Goal: Task Accomplishment & Management: Use online tool/utility

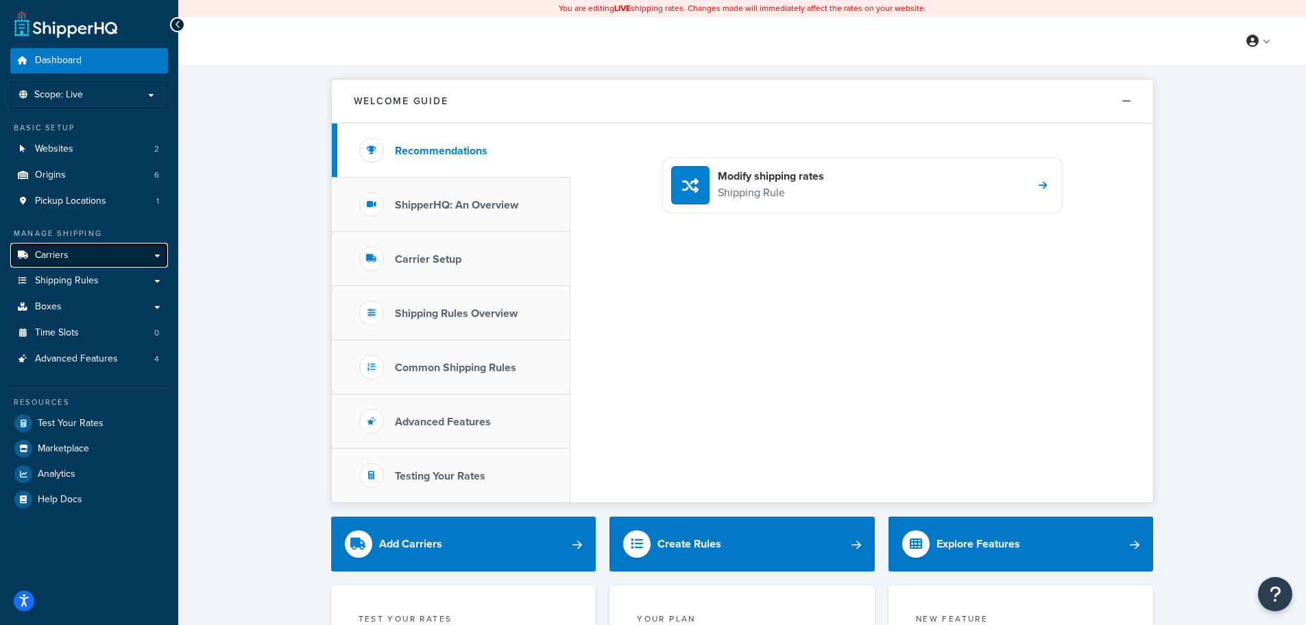
click at [74, 262] on link "Carriers" at bounding box center [89, 255] width 158 height 25
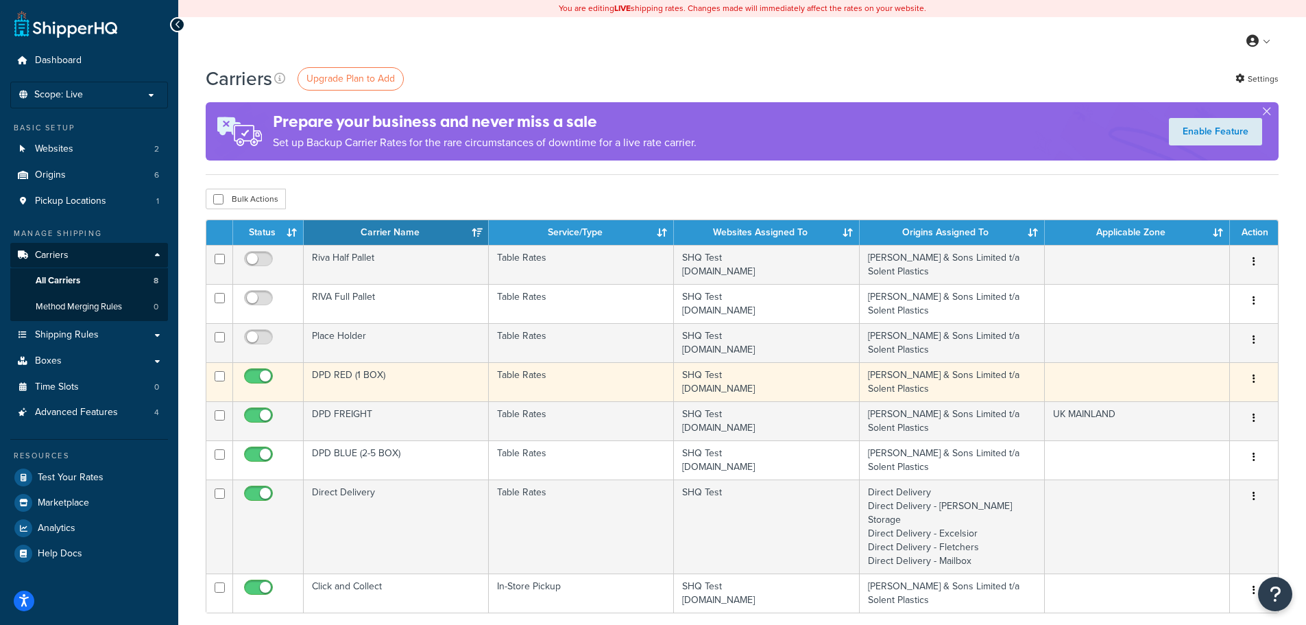
click at [389, 375] on td "DPD RED (1 BOX)" at bounding box center [396, 381] width 185 height 39
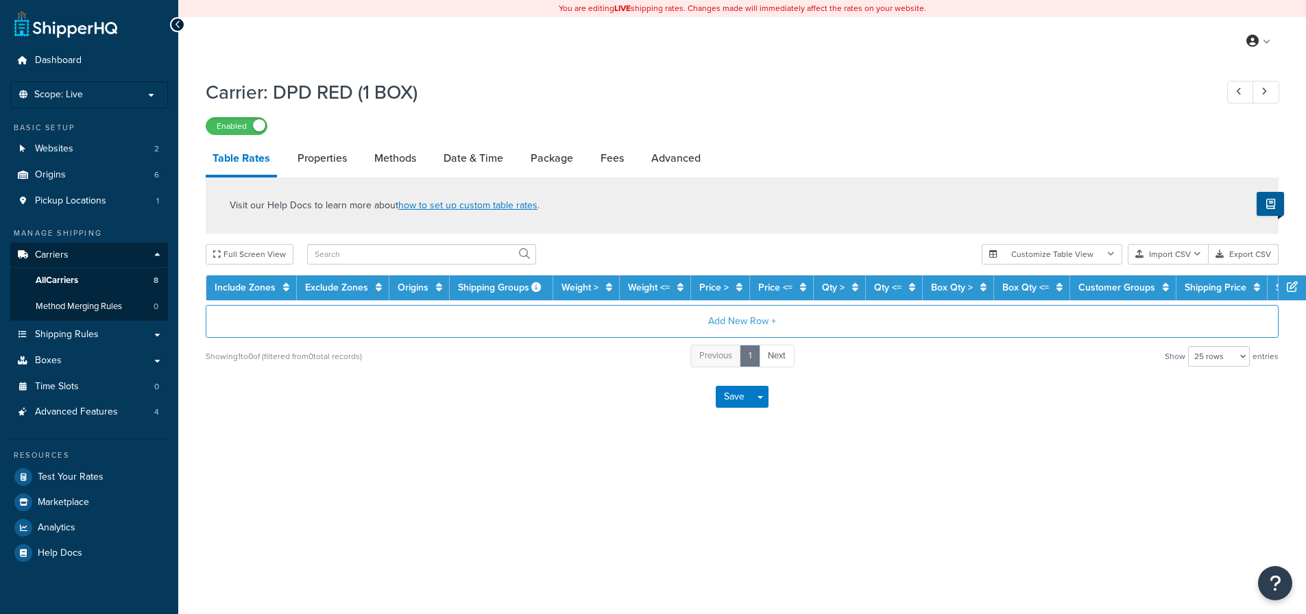
select select "25"
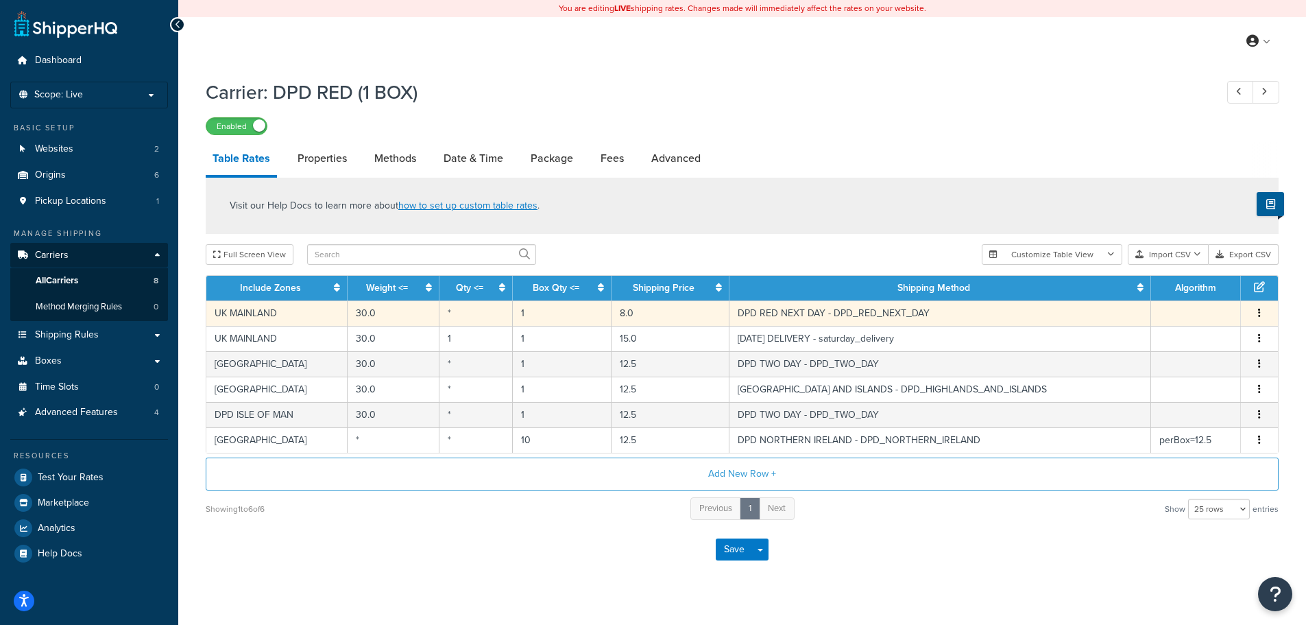
click at [713, 314] on td "8.0" at bounding box center [671, 312] width 118 height 25
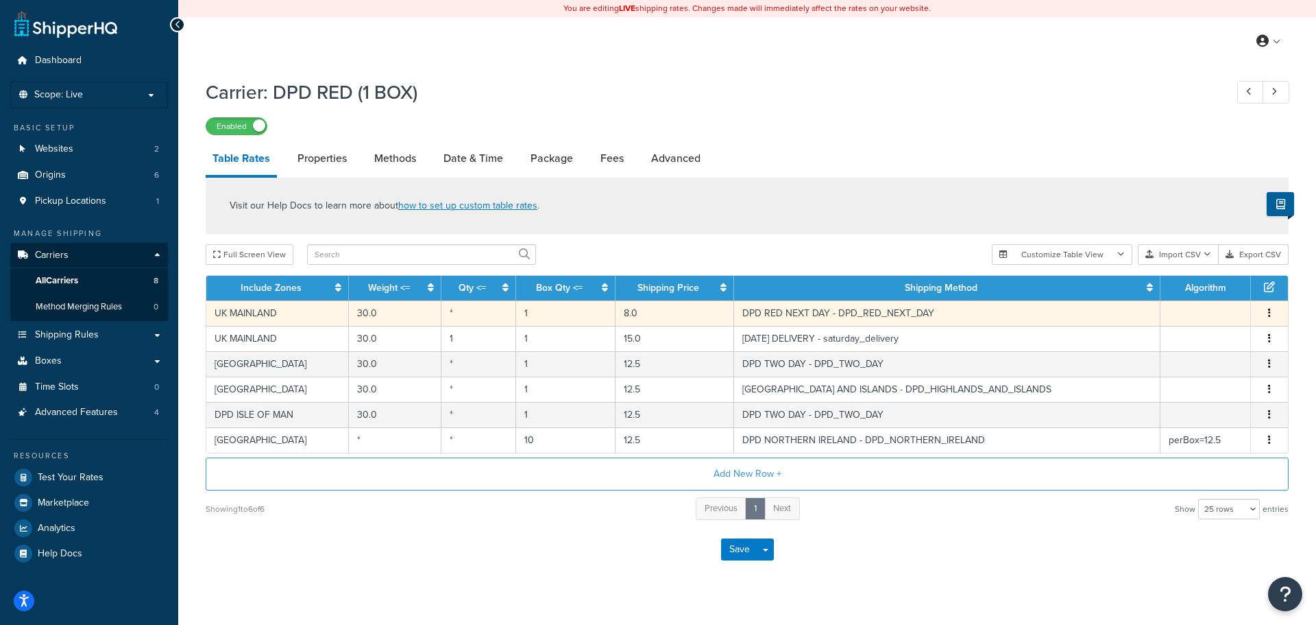
select select "182468"
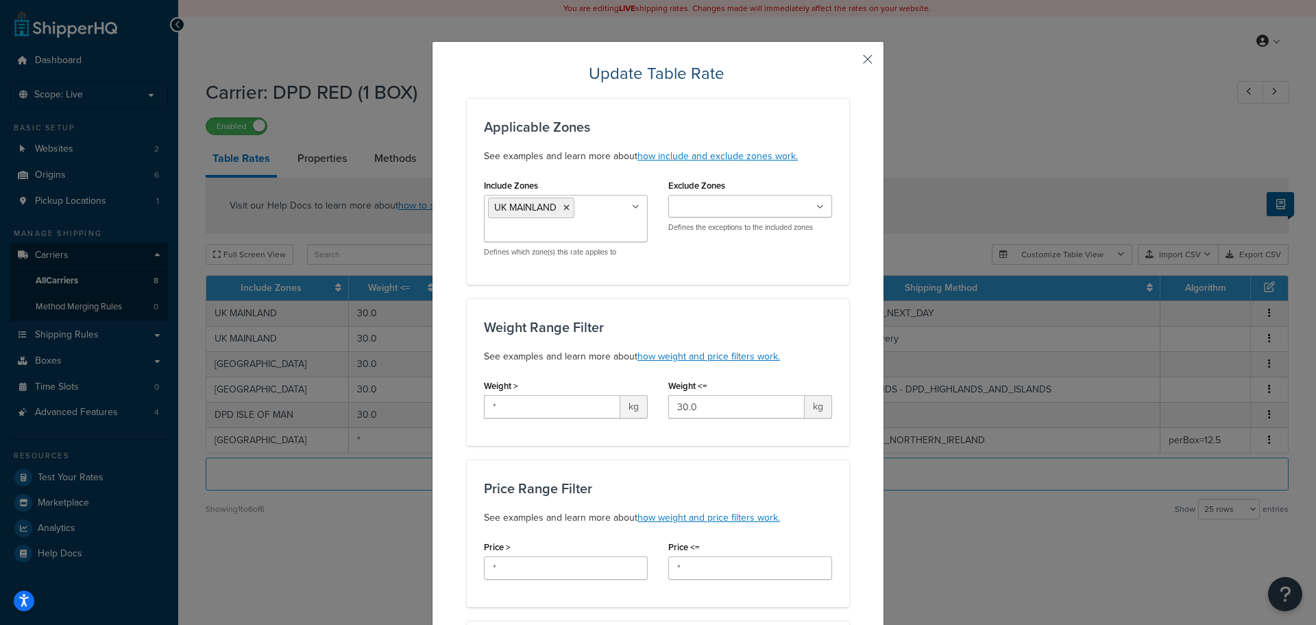
click at [850, 62] on button "button" at bounding box center [847, 63] width 3 height 3
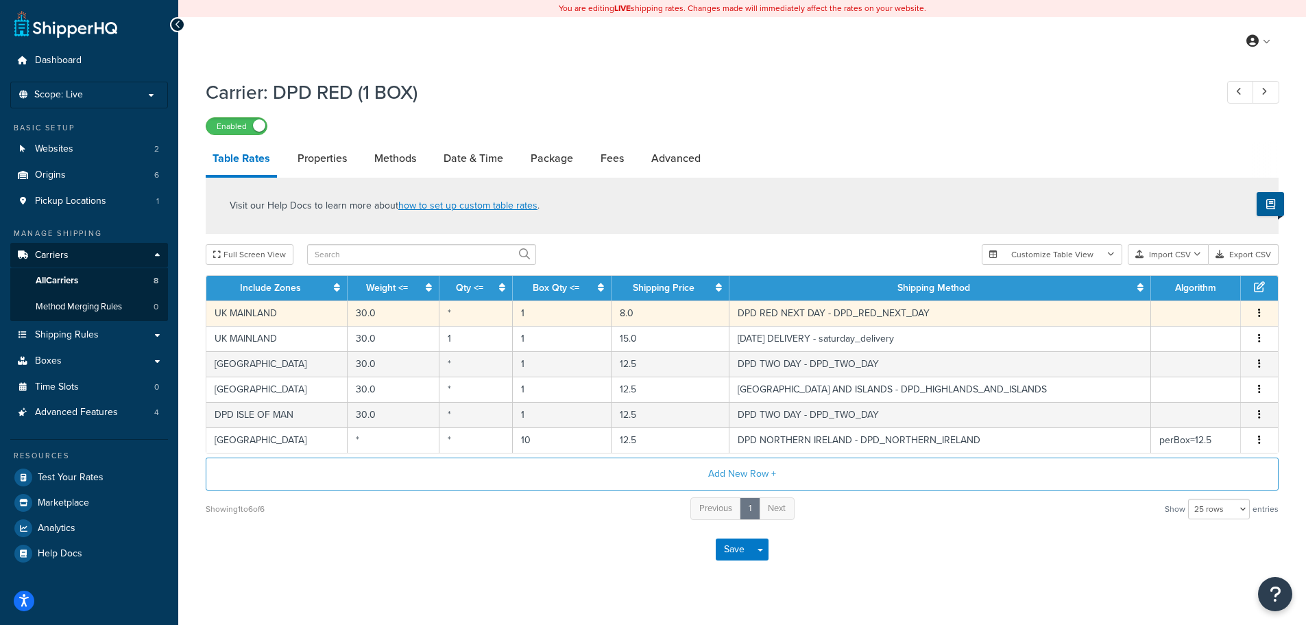
click at [900, 312] on td "DPD RED NEXT DAY - DPD_RED_NEXT_DAY" at bounding box center [941, 312] width 422 height 25
select select "182468"
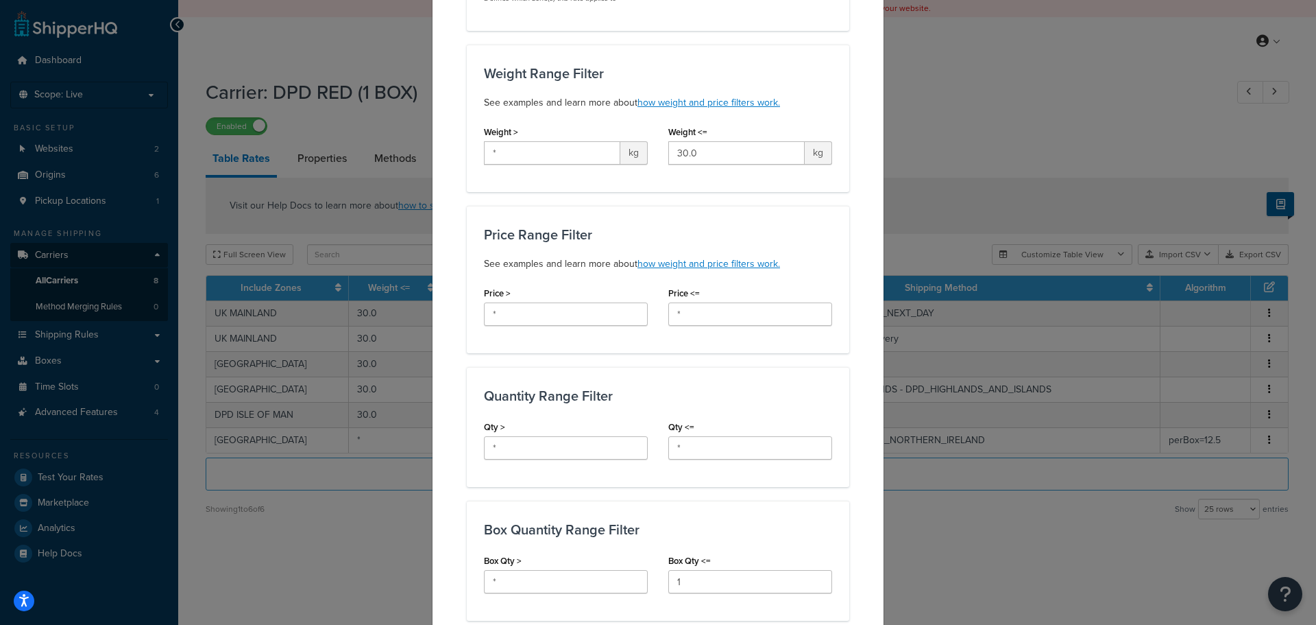
scroll to position [123, 0]
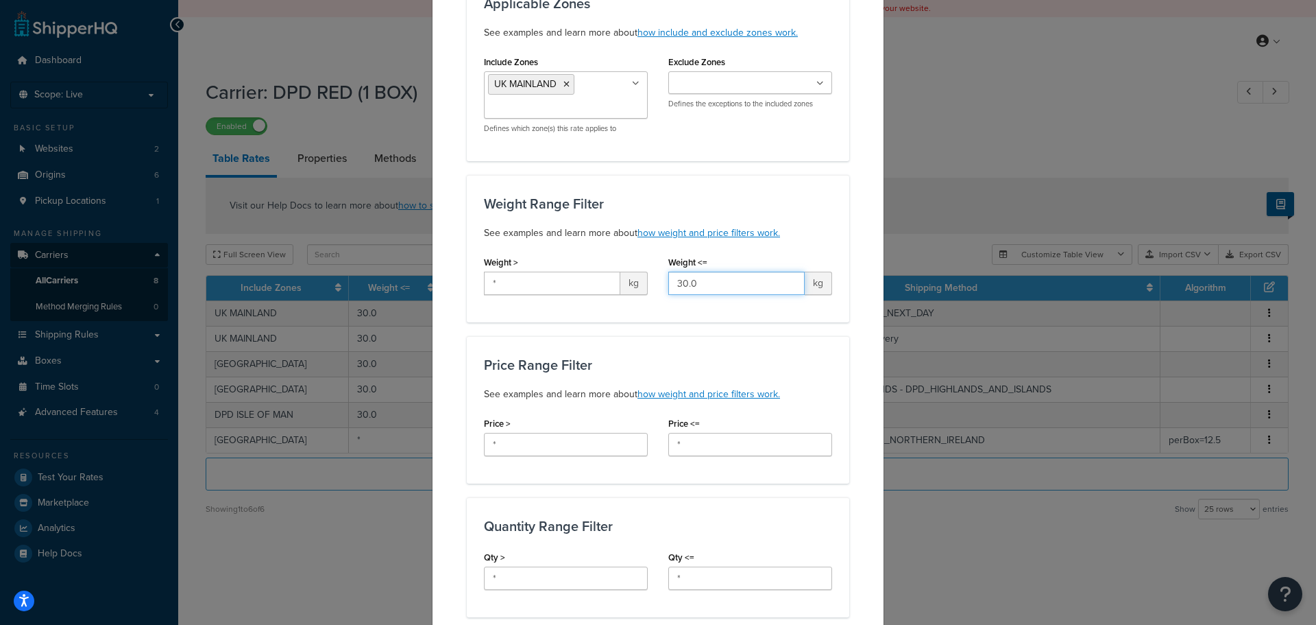
drag, startPoint x: 710, startPoint y: 285, endPoint x: 625, endPoint y: 287, distance: 85.0
click at [625, 287] on div "Weight > * kg Weight <= 30.0 kg" at bounding box center [658, 278] width 369 height 53
click at [702, 286] on input "30.0" at bounding box center [737, 283] width 136 height 23
type input "3"
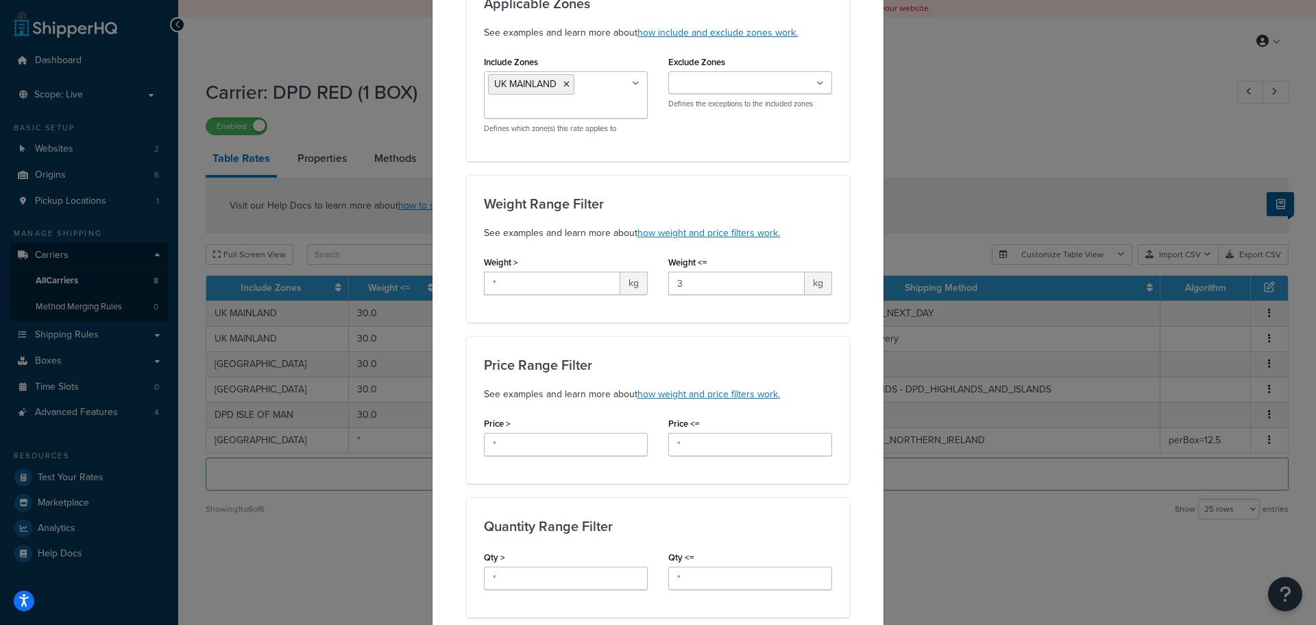
click at [837, 342] on div "Price Range Filter See examples and learn more about how weight and price filte…" at bounding box center [658, 409] width 383 height 147
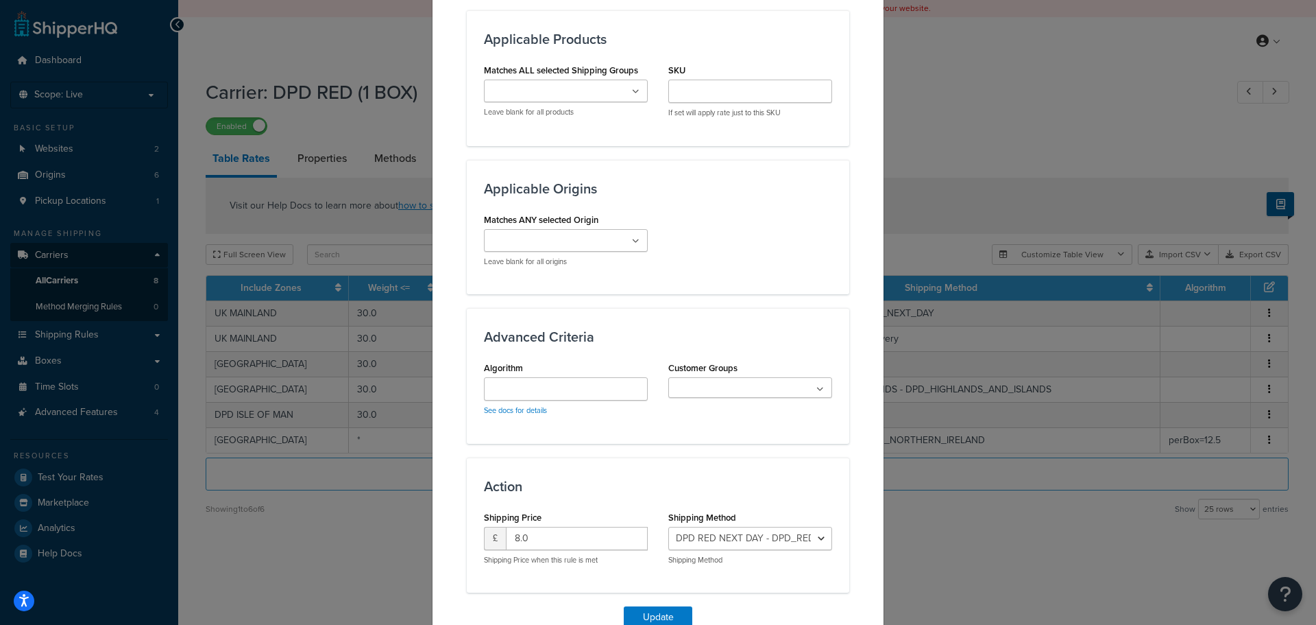
scroll to position [946, 0]
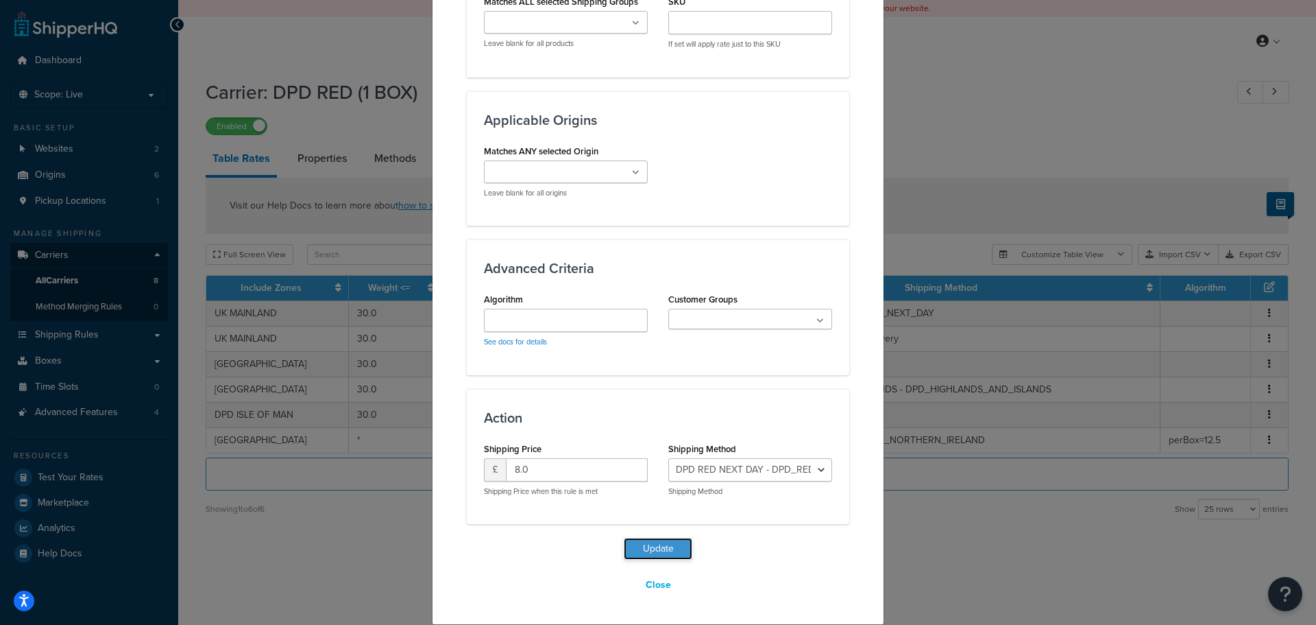
click at [666, 547] on button "Update" at bounding box center [658, 549] width 69 height 22
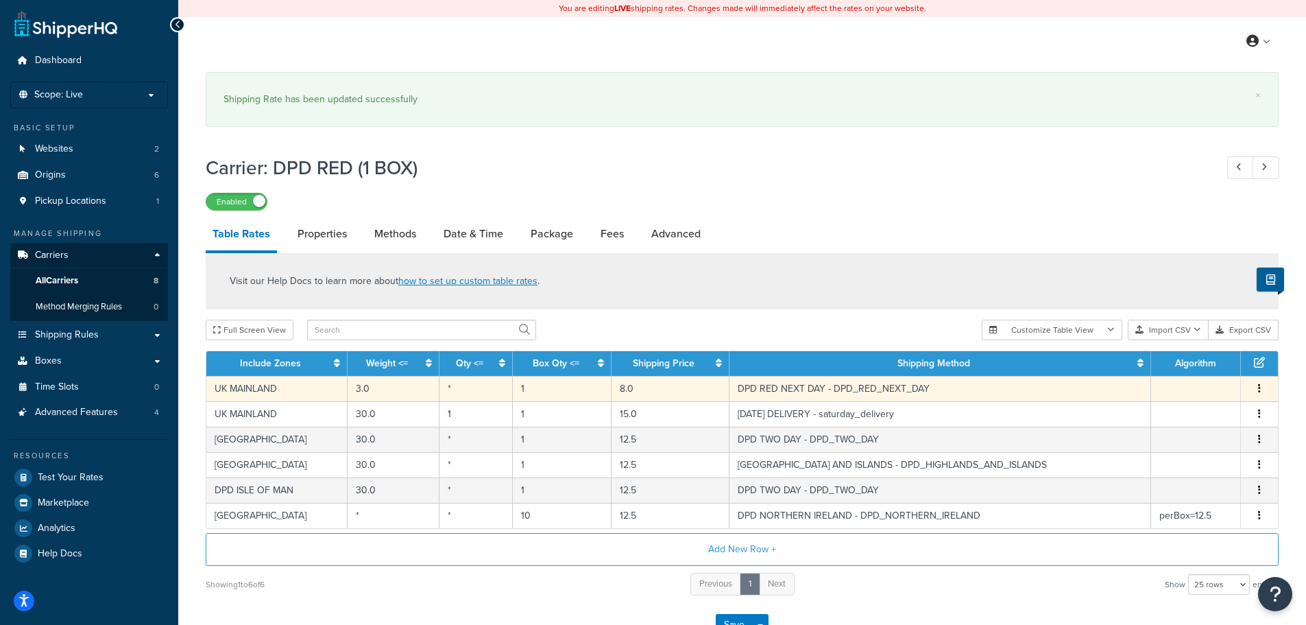
click at [788, 379] on td "DPD RED NEXT DAY - DPD_RED_NEXT_DAY" at bounding box center [941, 388] width 422 height 25
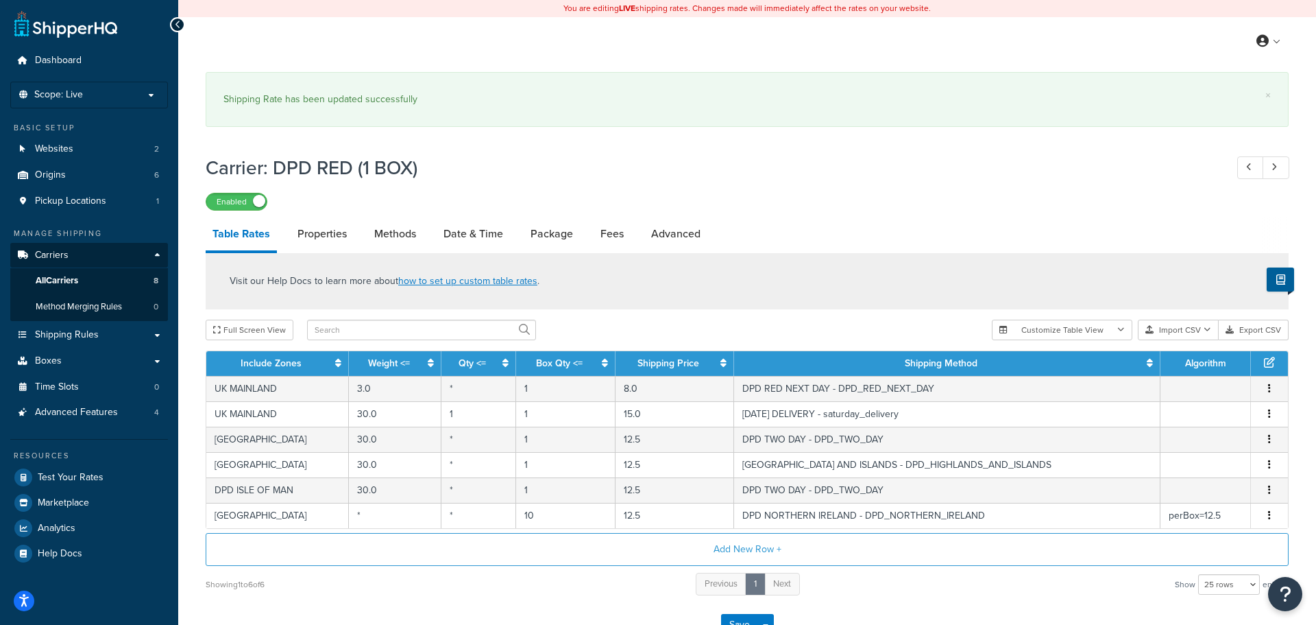
select select "182468"
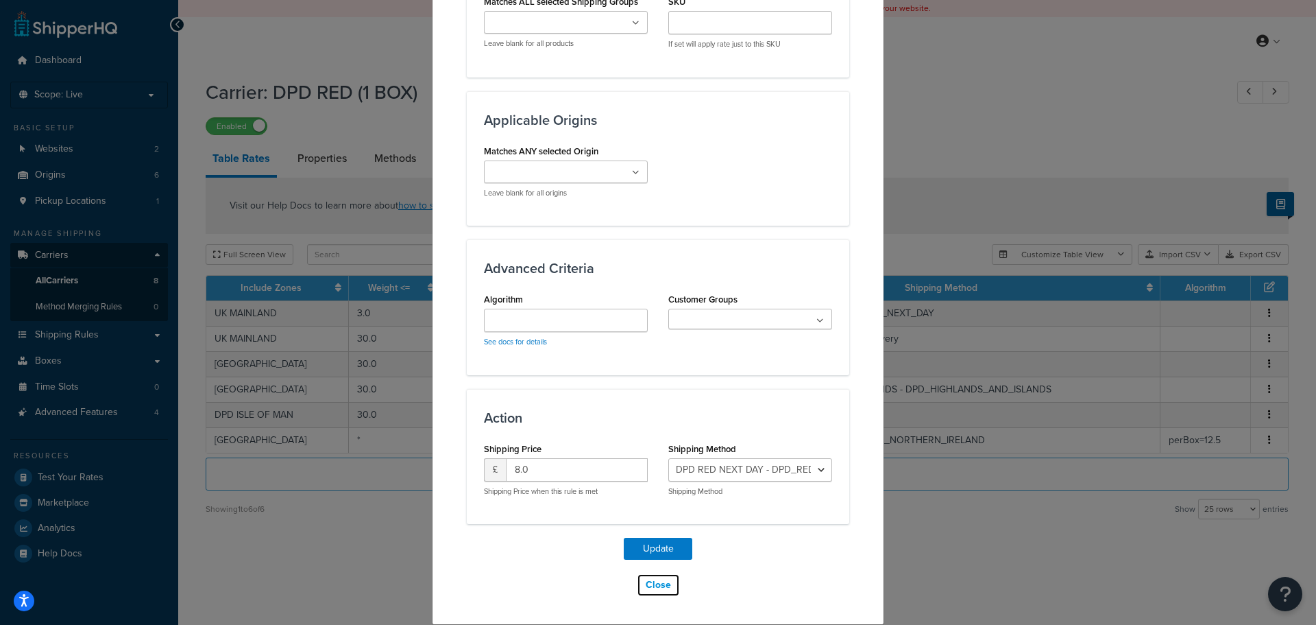
click at [655, 586] on button "Close" at bounding box center [658, 584] width 43 height 23
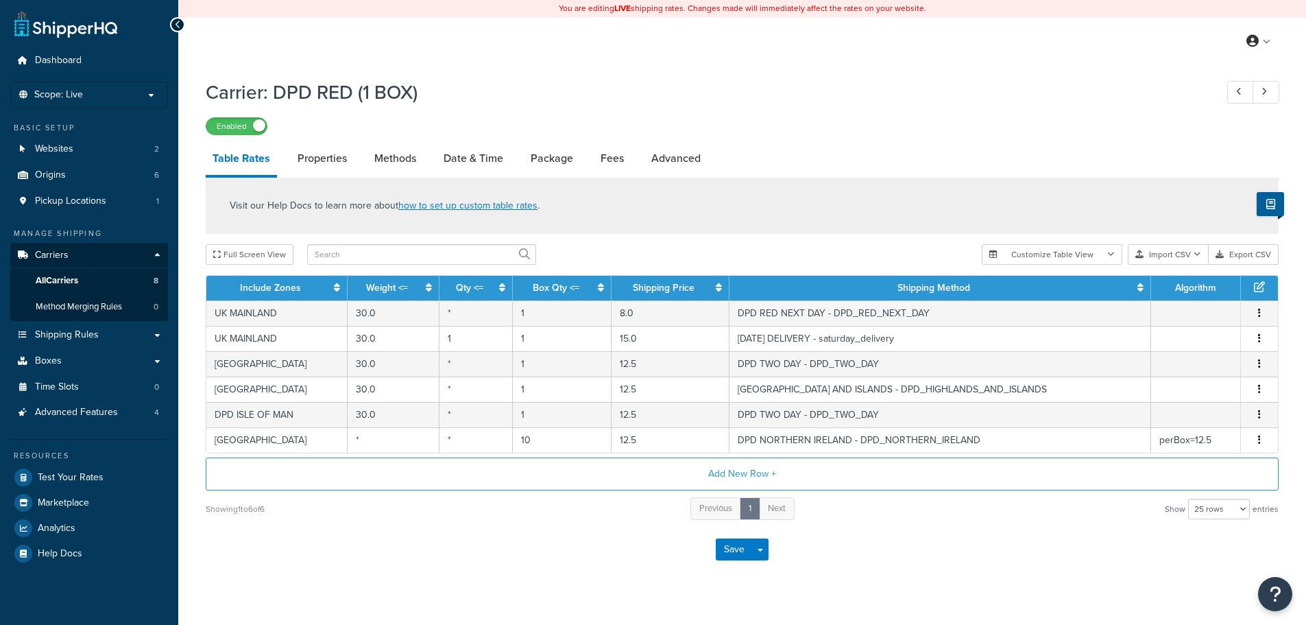
select select "25"
click at [738, 477] on button "Add New Row +" at bounding box center [742, 473] width 1073 height 33
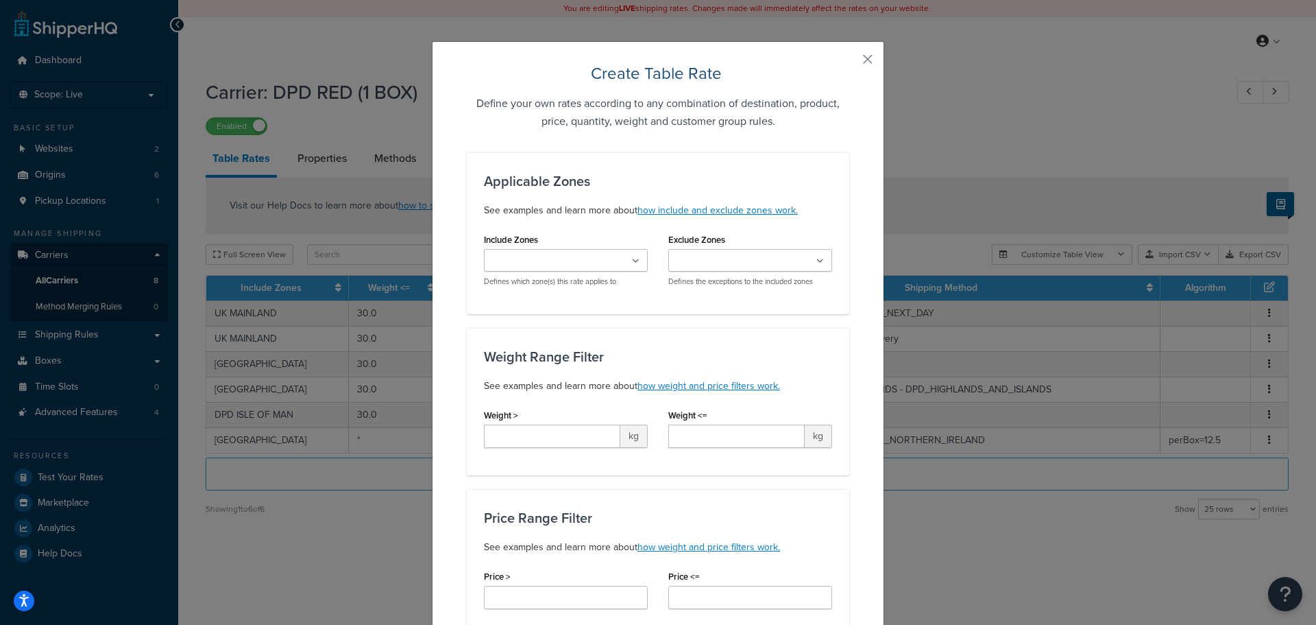
click at [522, 258] on input "Include Zones" at bounding box center [548, 261] width 121 height 15
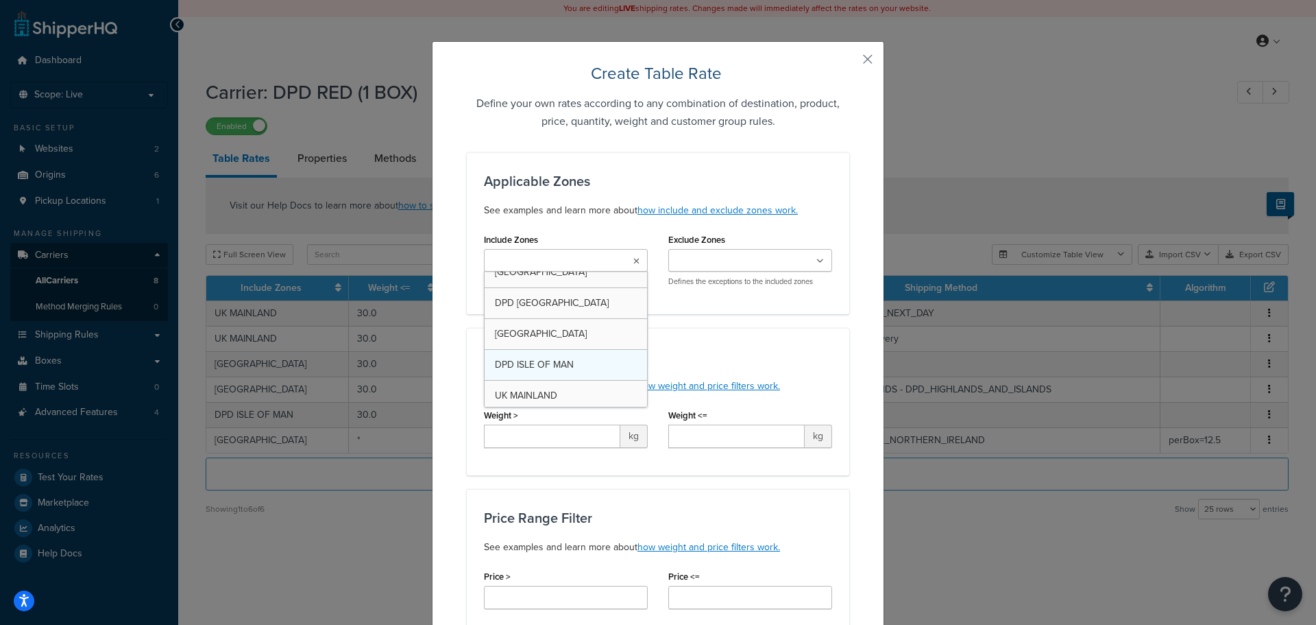
scroll to position [69, 0]
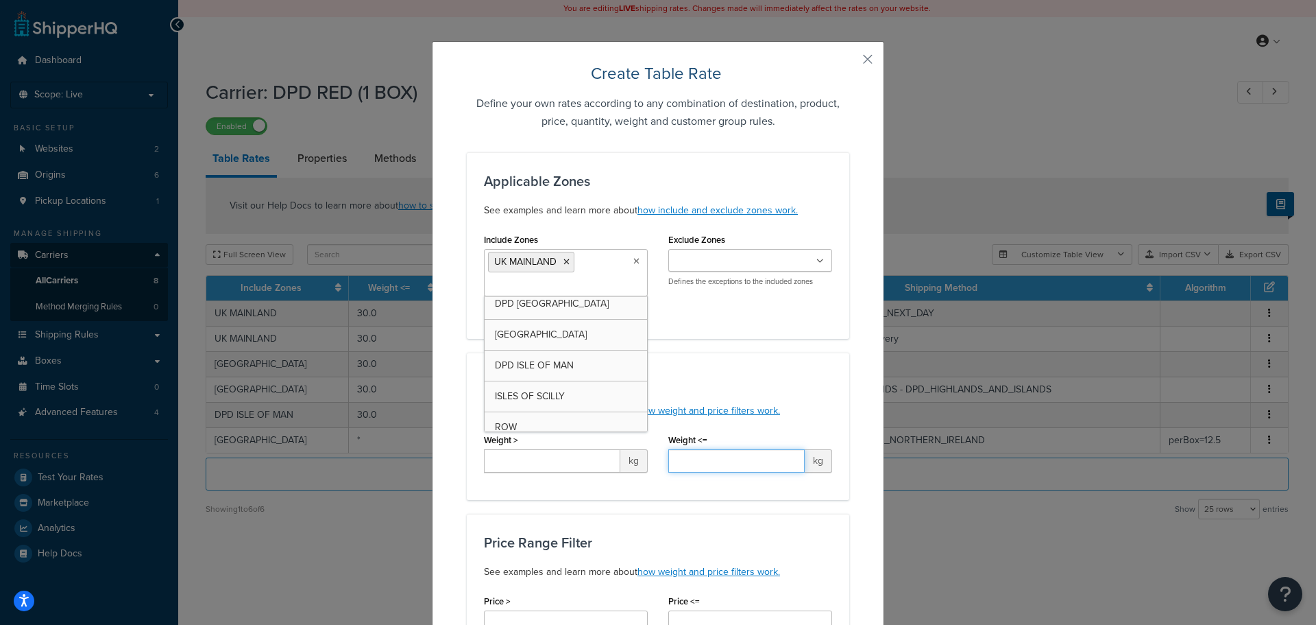
click at [718, 452] on input "Weight <=" at bounding box center [737, 460] width 136 height 23
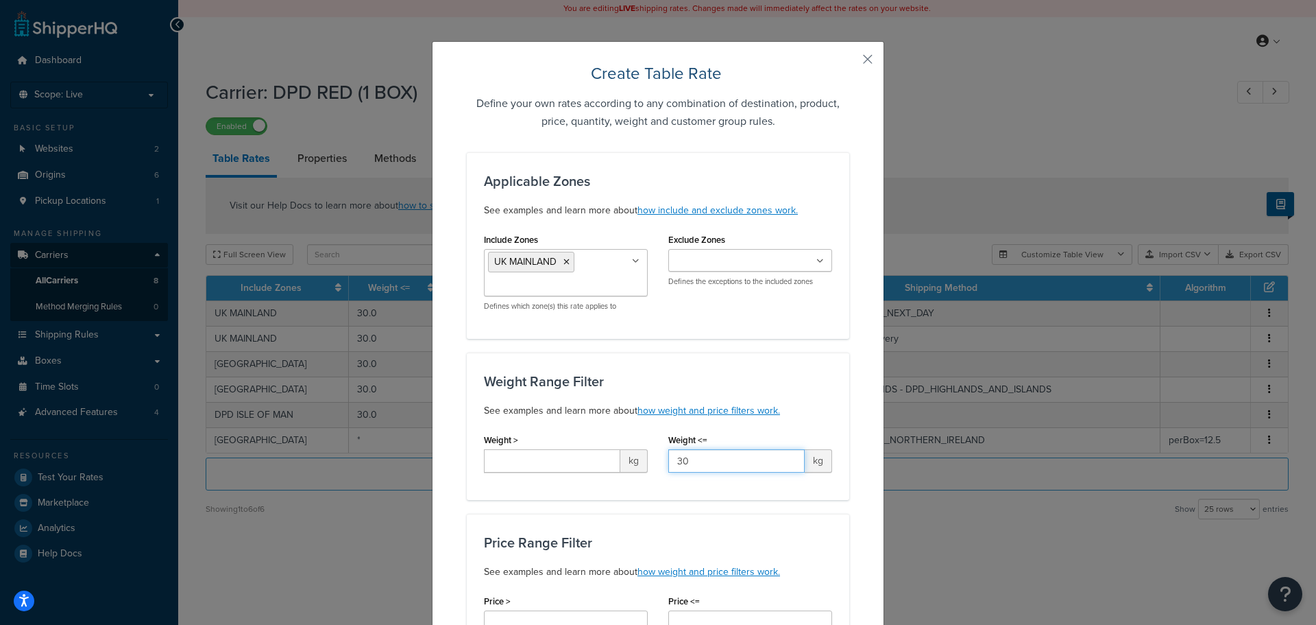
type input "30"
click at [576, 461] on input "Weight >" at bounding box center [552, 460] width 136 height 23
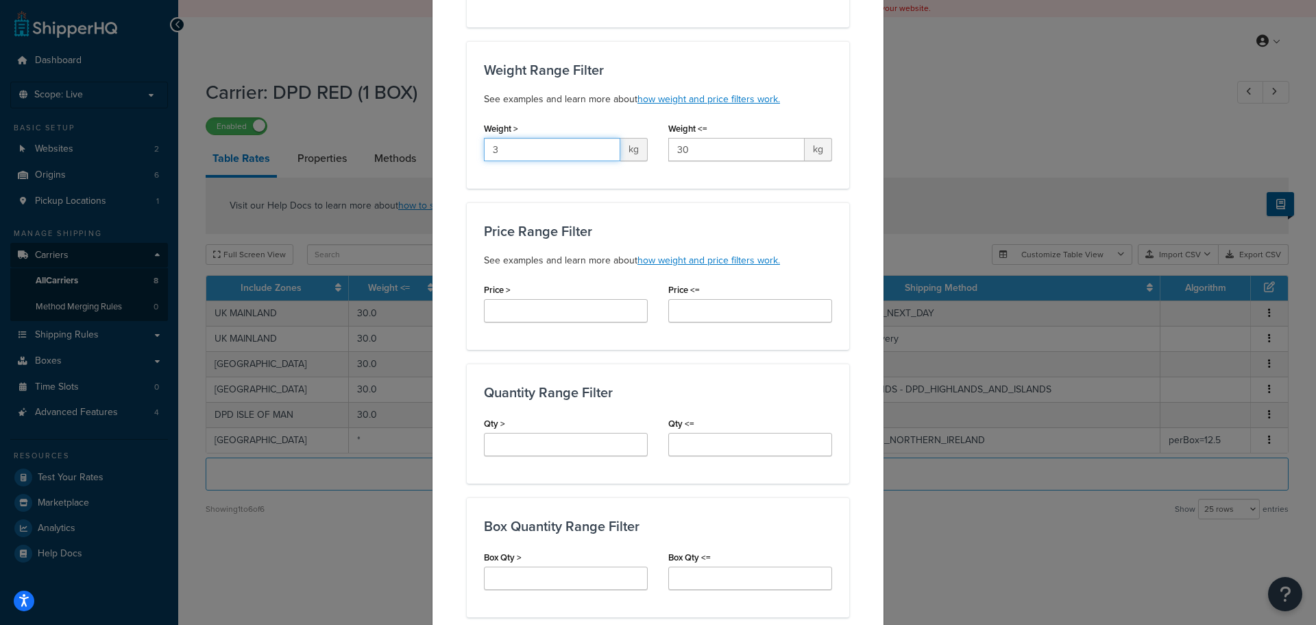
scroll to position [343, 0]
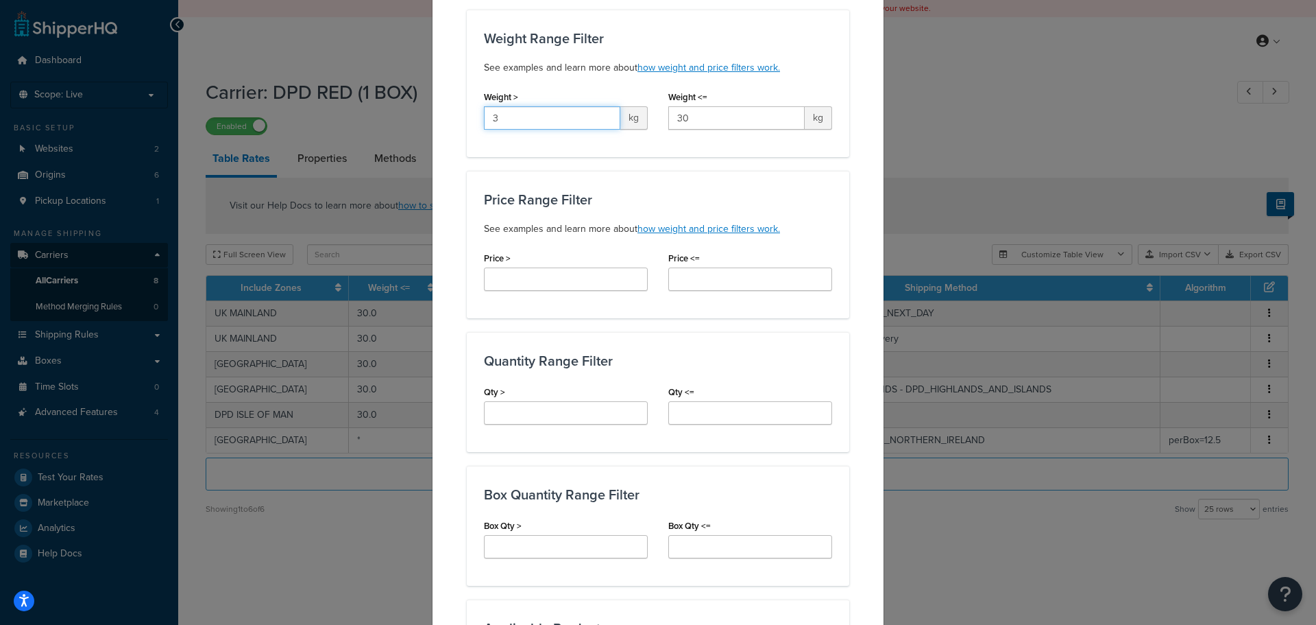
type input "3"
click at [731, 539] on input "Box Qty <=" at bounding box center [751, 546] width 164 height 23
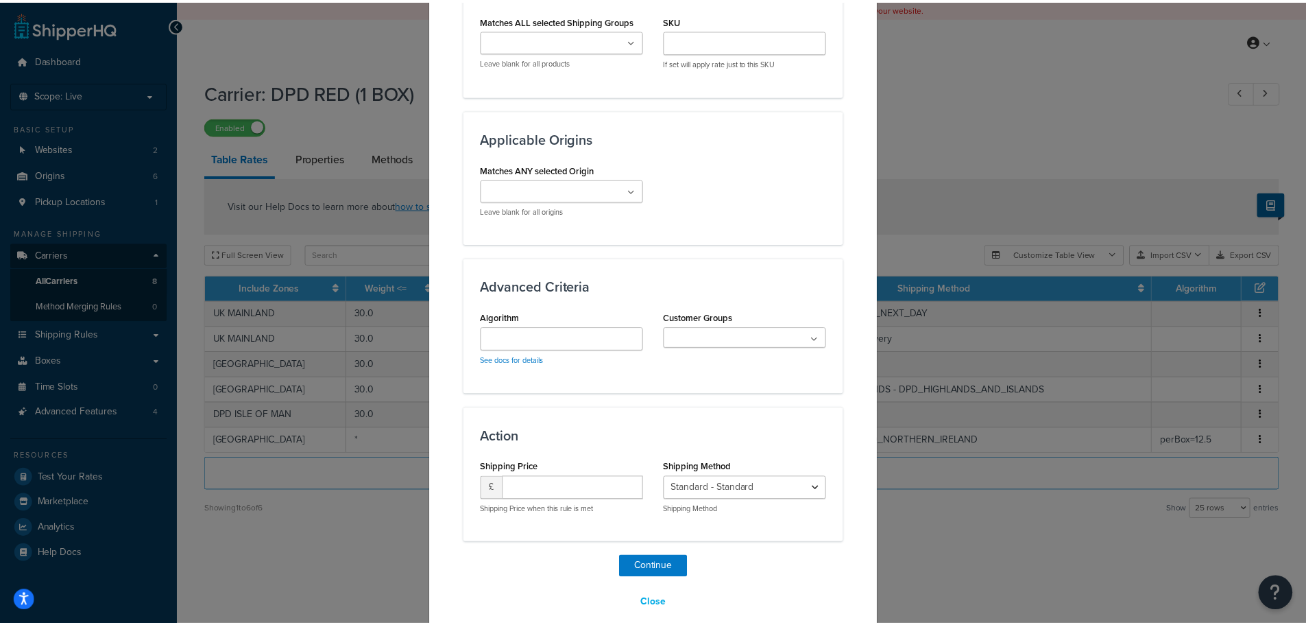
scroll to position [1000, 0]
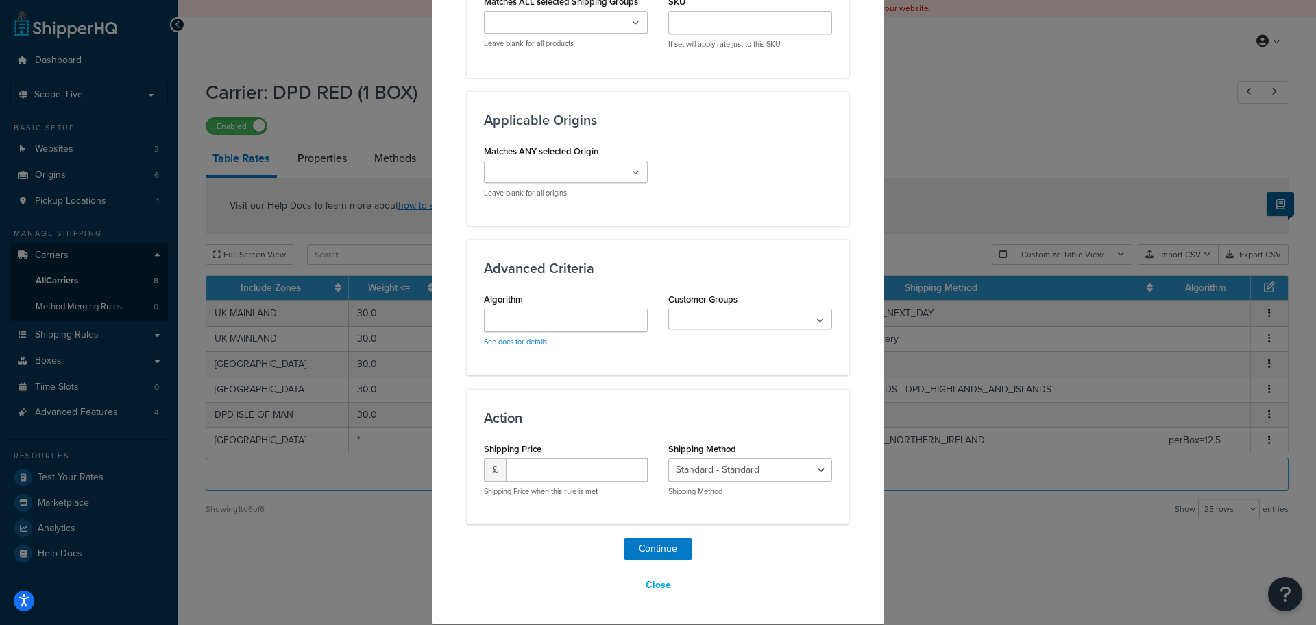
type input "1"
click at [546, 474] on input "number" at bounding box center [577, 469] width 142 height 23
type input "10"
click at [774, 468] on select "Standard - Standard DPD RED NEXT DAY - DPD_RED_NEXT_DAY DPD RED SATURDAY DELIVE…" at bounding box center [751, 469] width 164 height 23
select select "182468"
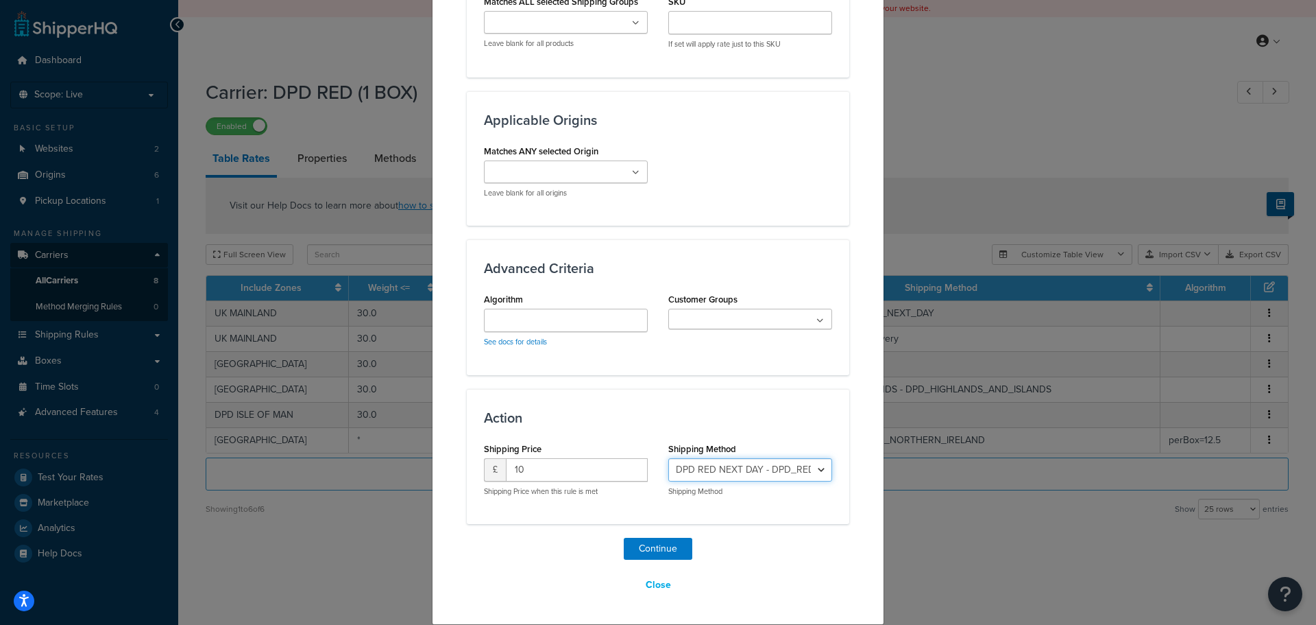
click at [669, 458] on select "Standard - Standard DPD RED NEXT DAY - DPD_RED_NEXT_DAY DPD RED SATURDAY DELIVE…" at bounding box center [751, 469] width 164 height 23
click at [662, 546] on button "Continue" at bounding box center [658, 549] width 69 height 22
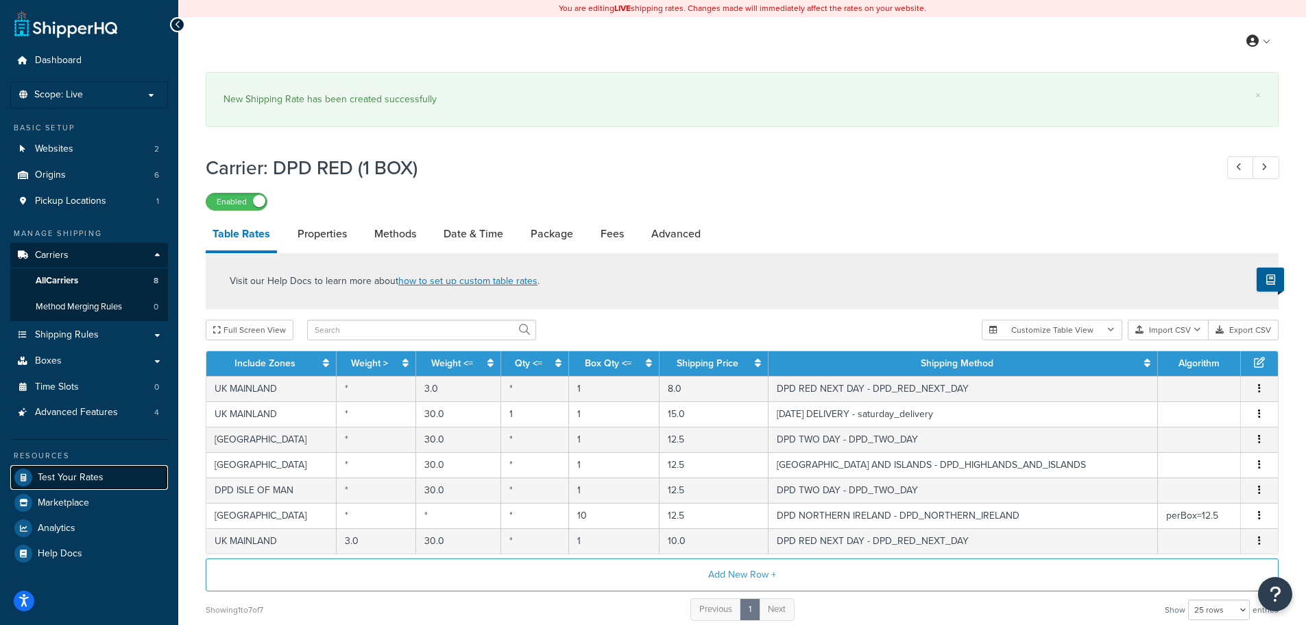
click at [98, 476] on span "Test Your Rates" at bounding box center [71, 478] width 66 height 12
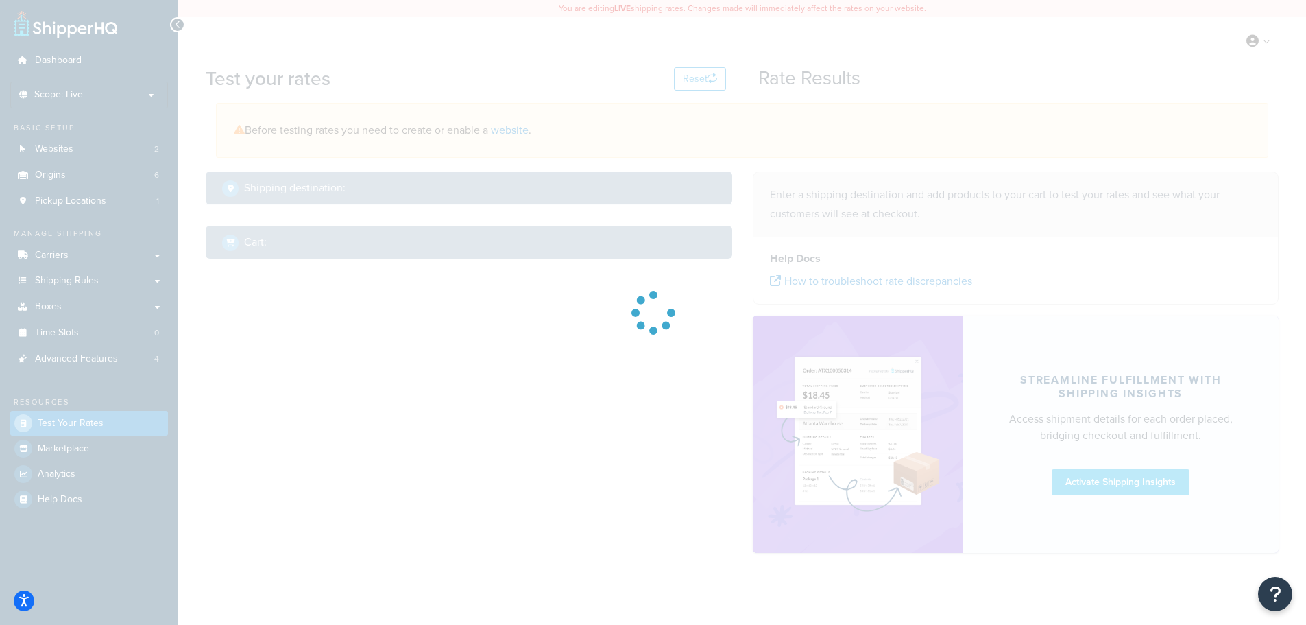
select select "TX"
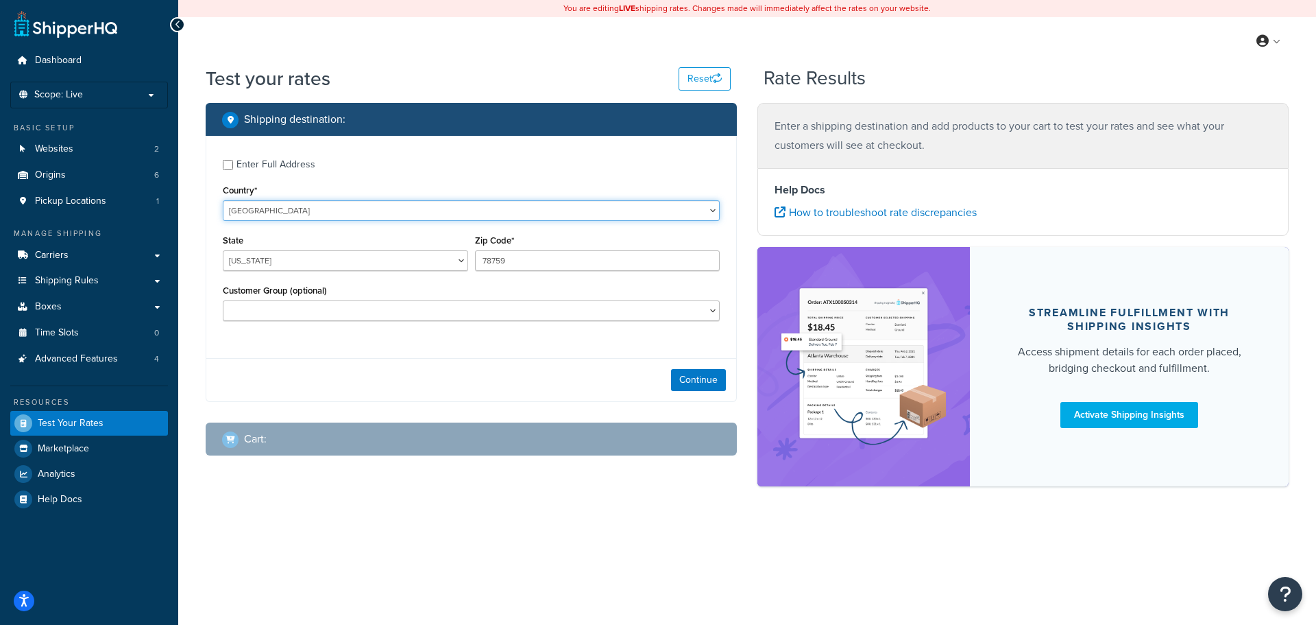
click at [273, 215] on select "United States United Kingdom Afghanistan Åland Islands Albania Algeria American…" at bounding box center [471, 210] width 497 height 21
select select "GB"
click at [223, 200] on select "United States United Kingdom Afghanistan Åland Islands Albania Algeria American…" at bounding box center [471, 210] width 497 height 21
type input "TX"
click at [373, 268] on input "Region" at bounding box center [345, 260] width 245 height 21
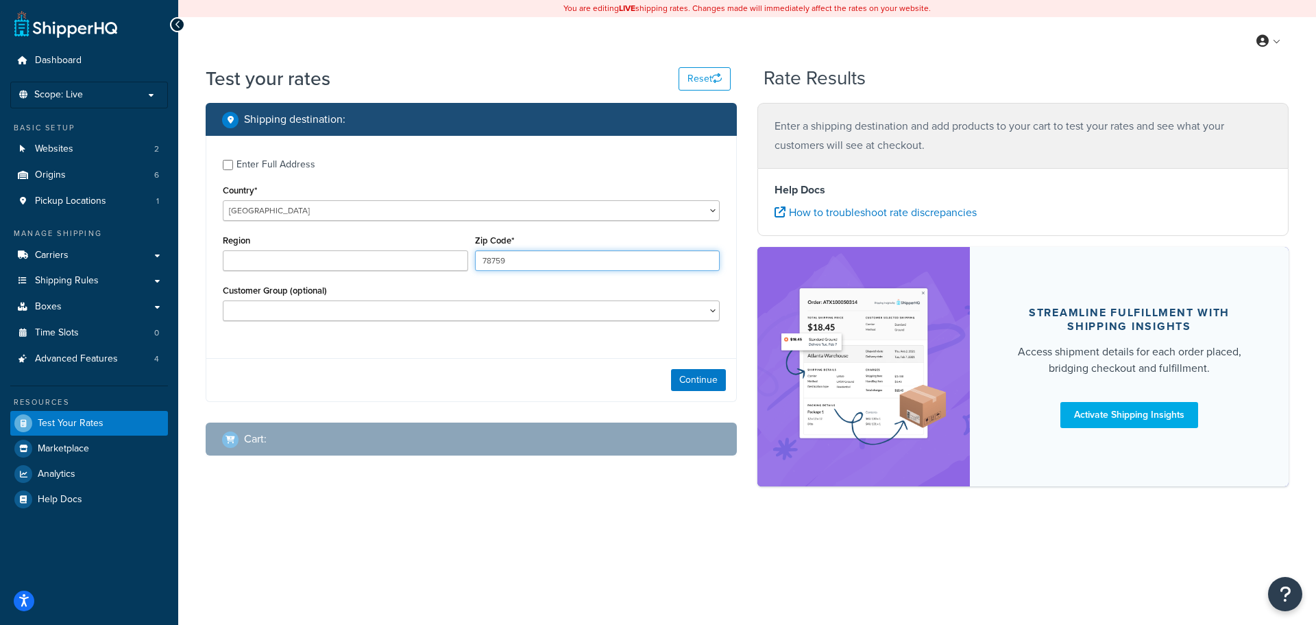
click at [607, 267] on input "78759" at bounding box center [597, 260] width 245 height 21
type input "SO51 0HR"
type input "Hampshire"
click at [708, 378] on button "Continue" at bounding box center [698, 380] width 55 height 22
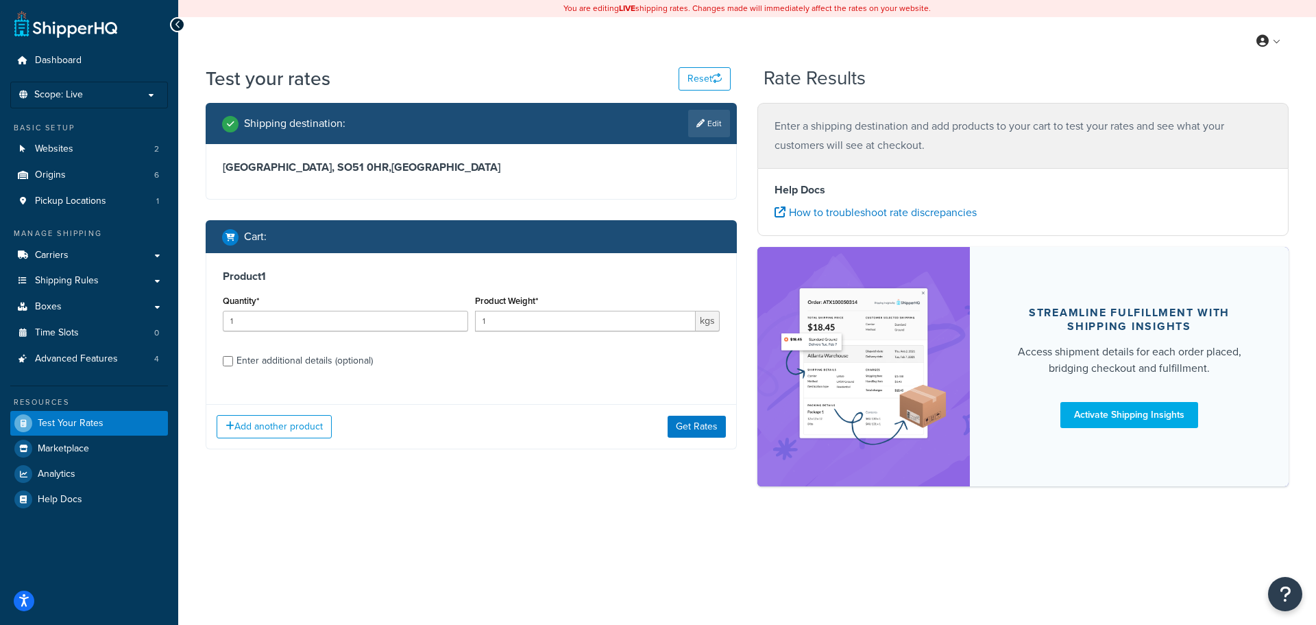
click at [274, 361] on div "Enter additional details (optional)" at bounding box center [305, 360] width 136 height 19
click at [233, 361] on input "Enter additional details (optional)" at bounding box center [228, 361] width 10 height 10
checkbox input "true"
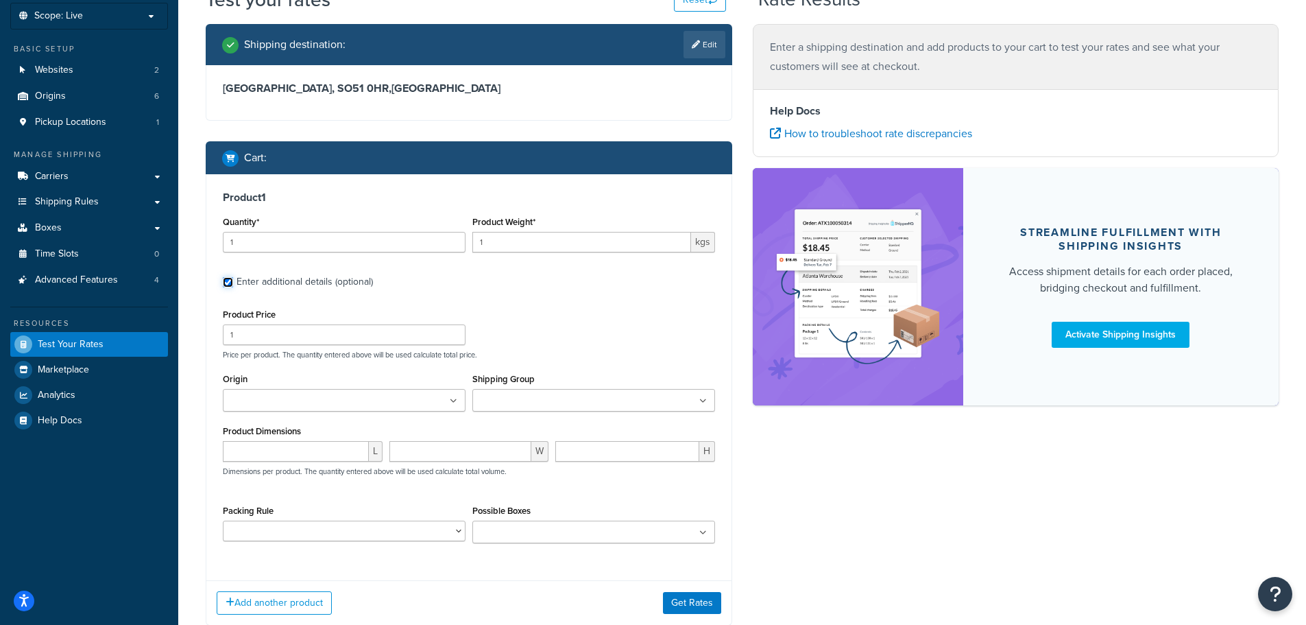
scroll to position [80, 0]
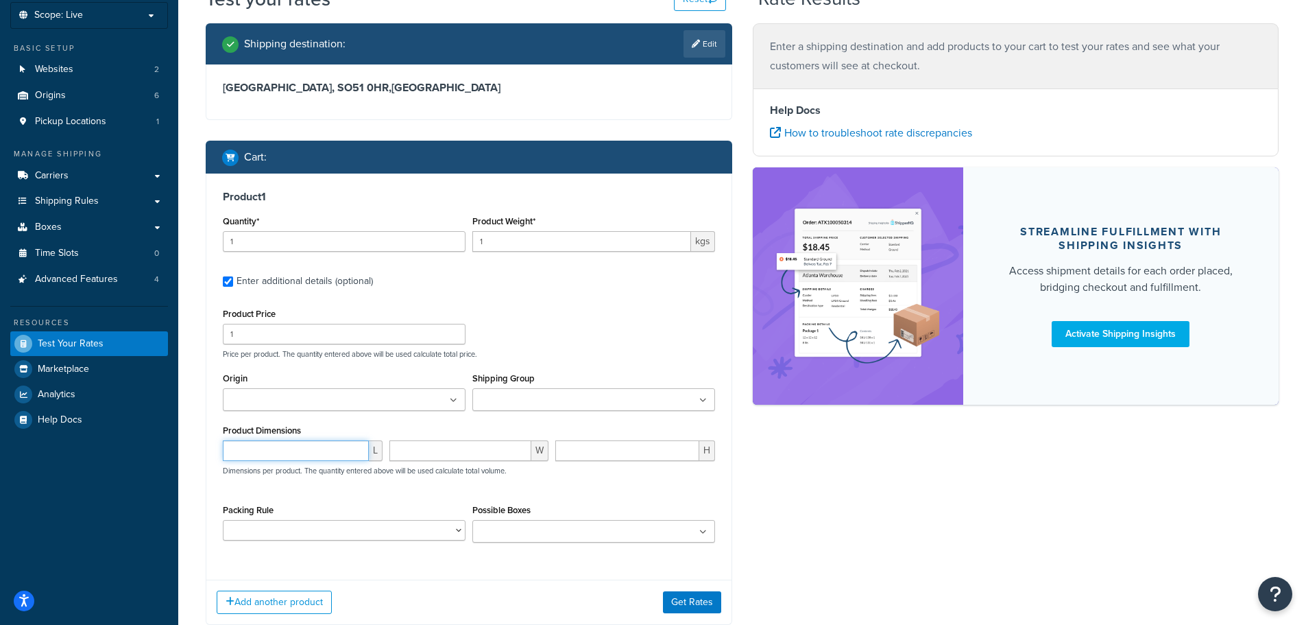
click at [302, 448] on input "number" at bounding box center [296, 450] width 146 height 21
type input "40"
type input "60"
type input "30"
click at [688, 601] on button "Get Rates" at bounding box center [692, 602] width 58 height 22
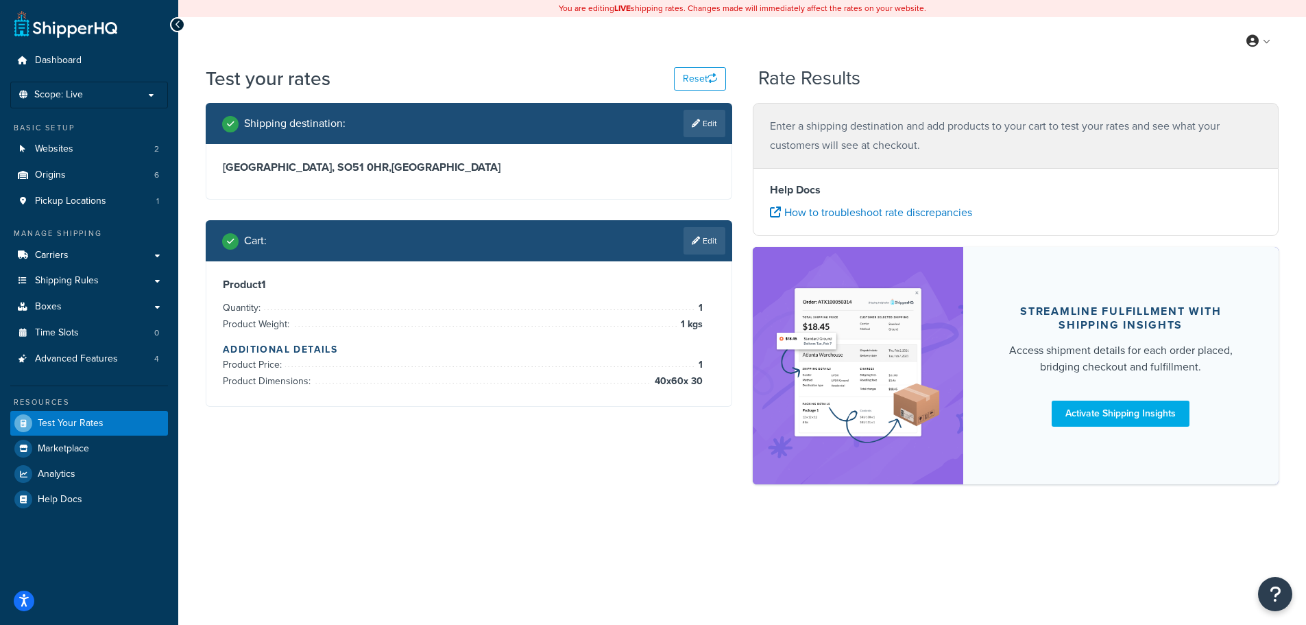
scroll to position [0, 0]
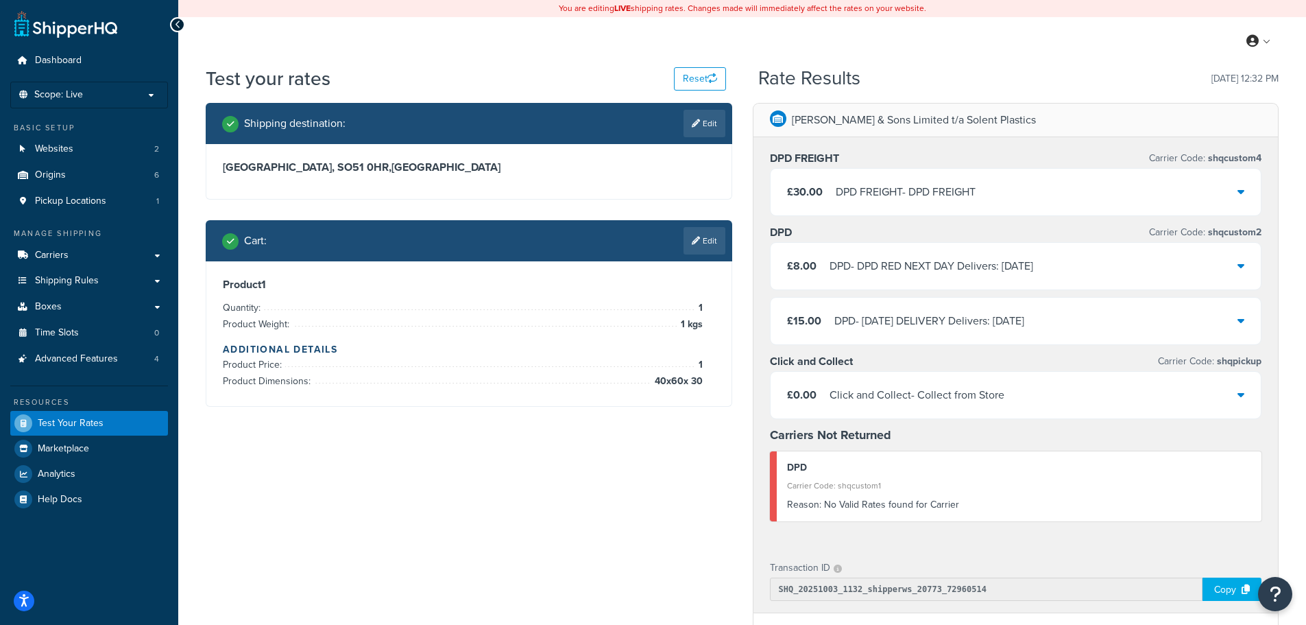
click at [987, 204] on div "£30.00 DPD FREIGHT - DPD FREIGHT" at bounding box center [1016, 192] width 491 height 47
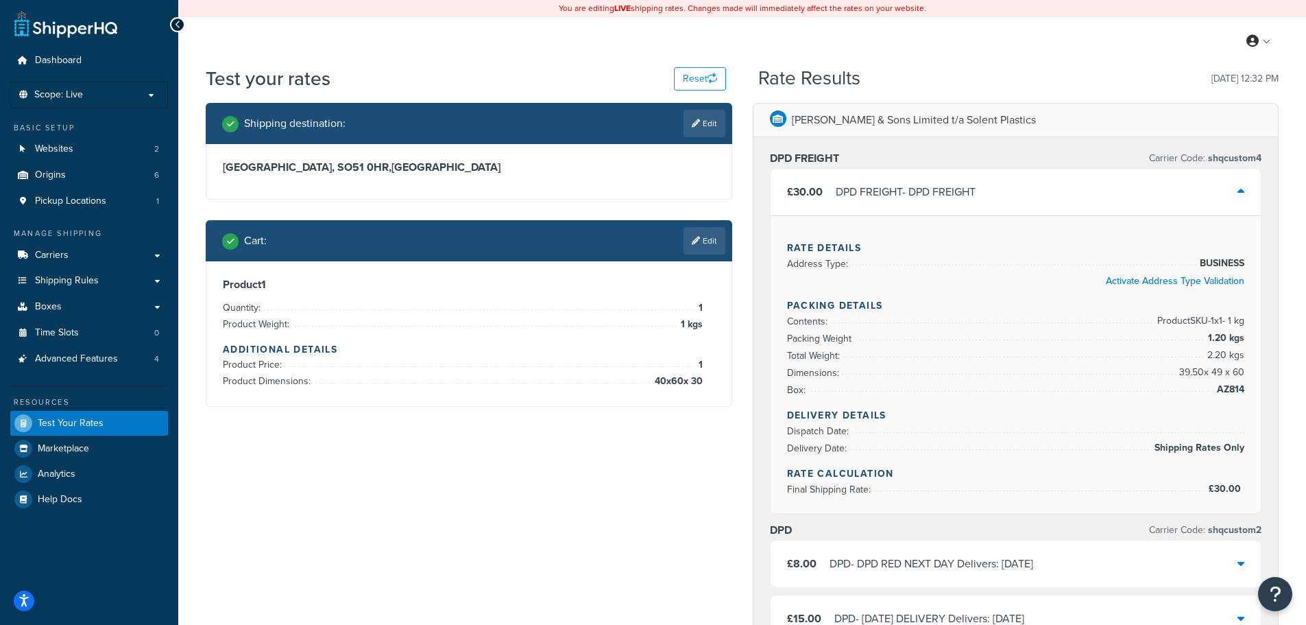
click at [996, 194] on div "£30.00 DPD FREIGHT - DPD FREIGHT" at bounding box center [1016, 192] width 491 height 47
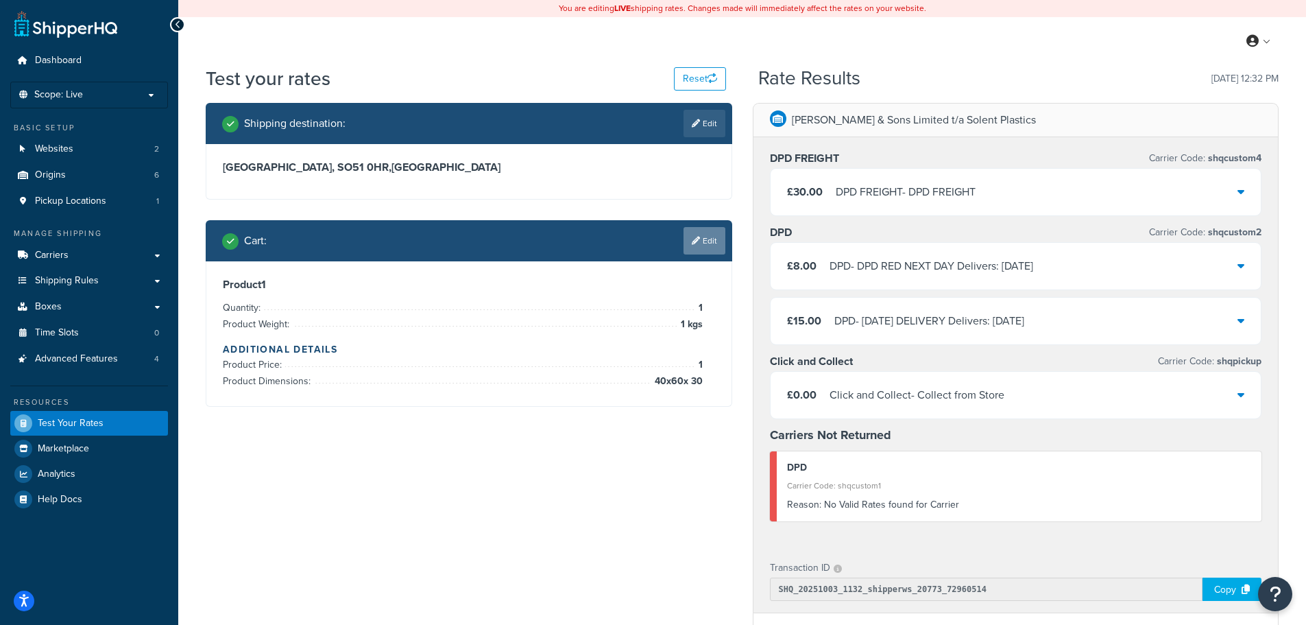
click at [716, 239] on link "Edit" at bounding box center [705, 240] width 42 height 27
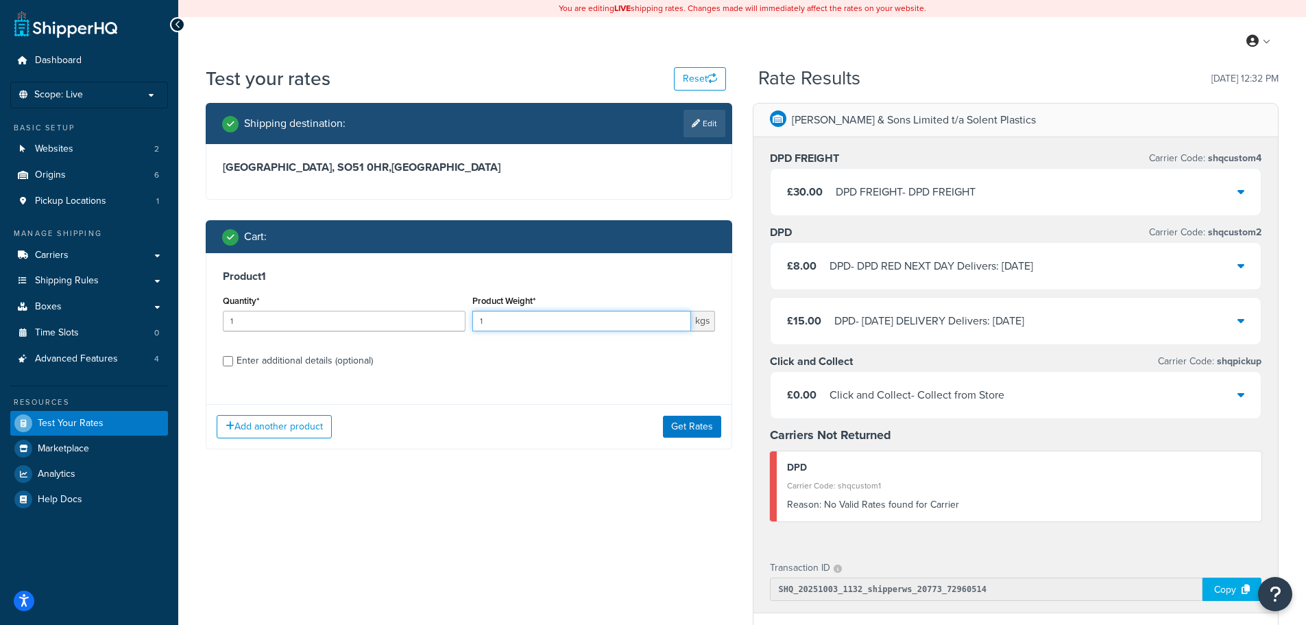
click at [495, 322] on input "1" at bounding box center [581, 321] width 219 height 21
type input "4"
click at [686, 420] on button "Get Rates" at bounding box center [692, 427] width 58 height 22
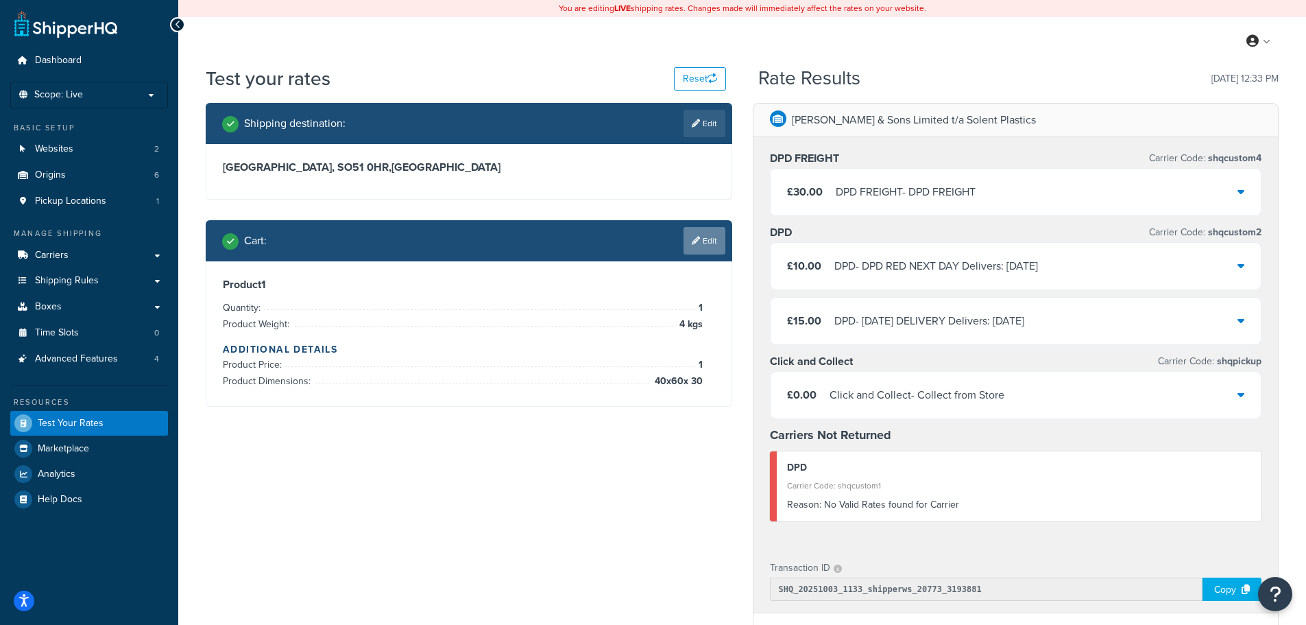
click at [701, 235] on link "Edit" at bounding box center [705, 240] width 42 height 27
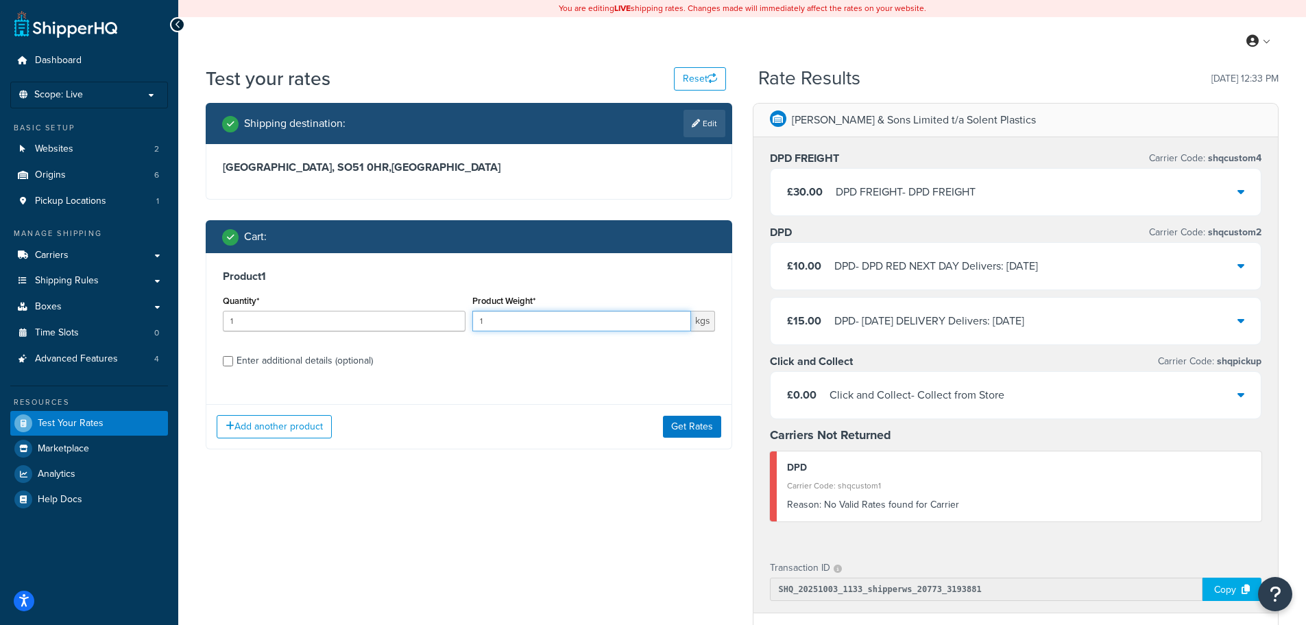
click at [570, 319] on input "1" at bounding box center [581, 321] width 219 height 21
type input "3"
click at [689, 416] on button "Get Rates" at bounding box center [692, 427] width 58 height 22
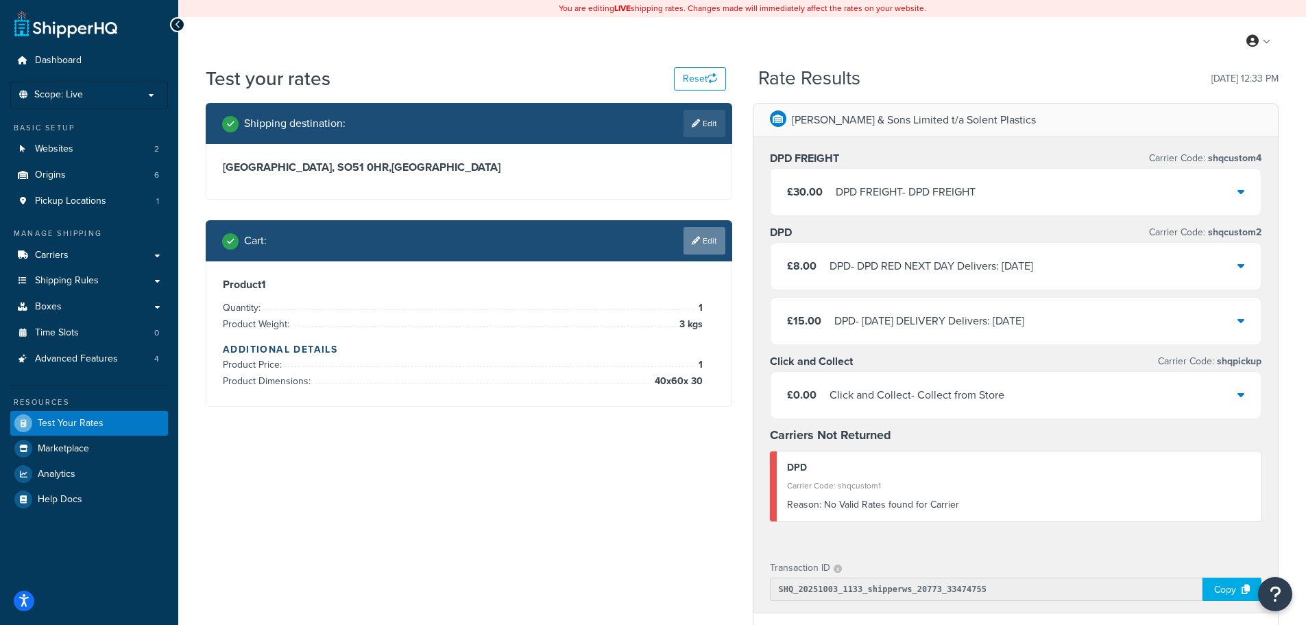
click at [706, 240] on link "Edit" at bounding box center [705, 240] width 42 height 27
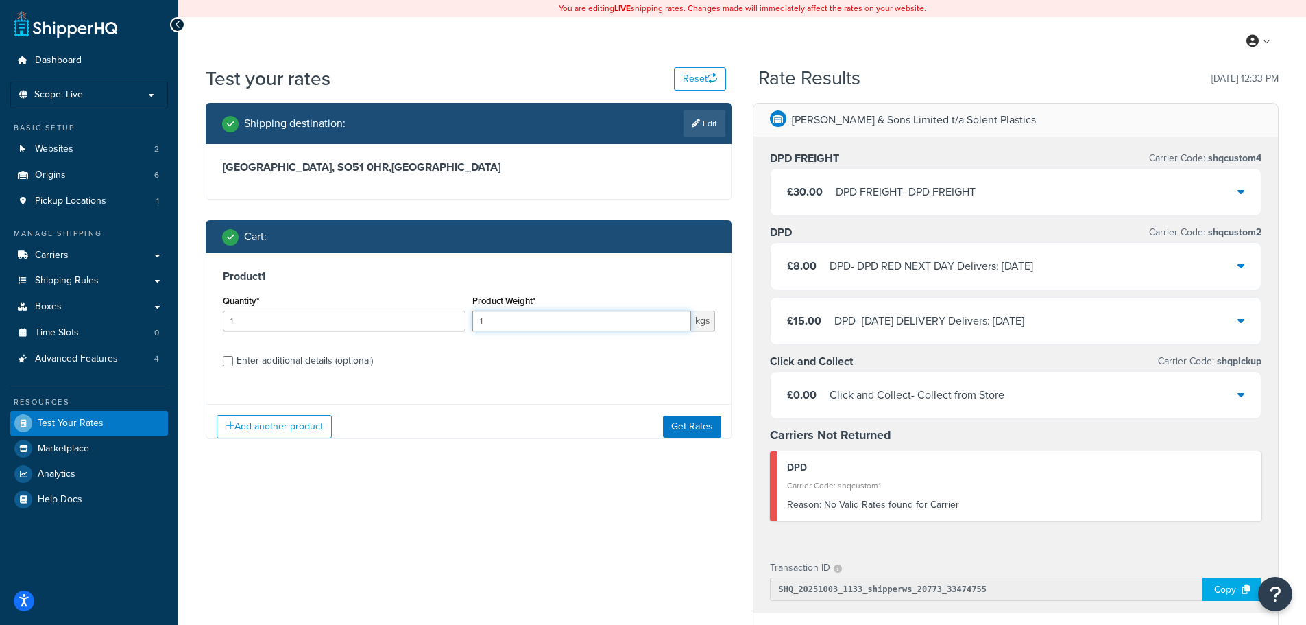
click at [612, 327] on input "1" at bounding box center [581, 321] width 219 height 21
type input "3.1"
click at [695, 416] on button "Get Rates" at bounding box center [692, 427] width 58 height 22
